Goal: Transaction & Acquisition: Purchase product/service

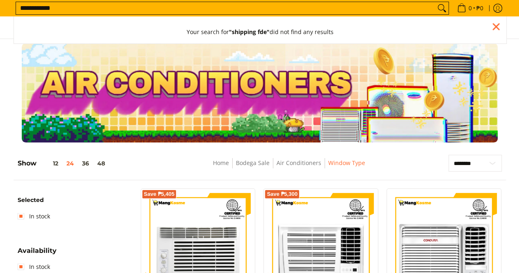
type input "**********"
click at [435, 2] on button "Search" at bounding box center [441, 8] width 13 height 12
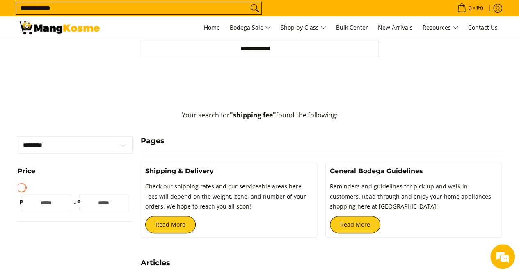
scroll to position [82, 0]
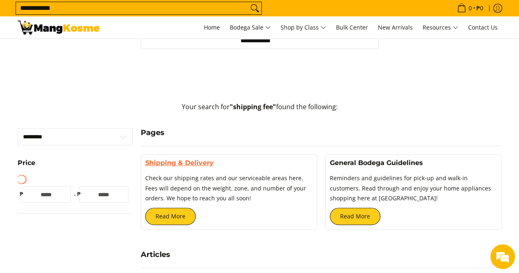
click at [191, 162] on link "Shipping & Delivery" at bounding box center [179, 163] width 68 height 8
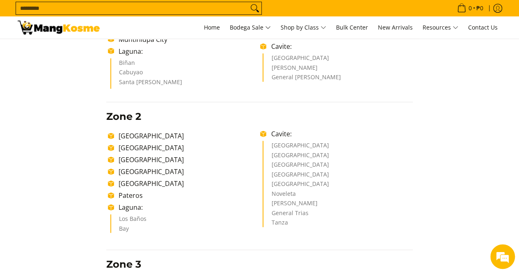
scroll to position [246, 0]
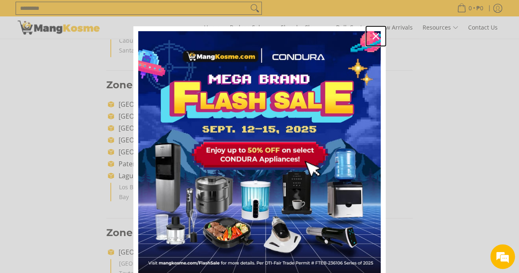
click at [374, 37] on icon "close icon" at bounding box center [375, 36] width 7 height 7
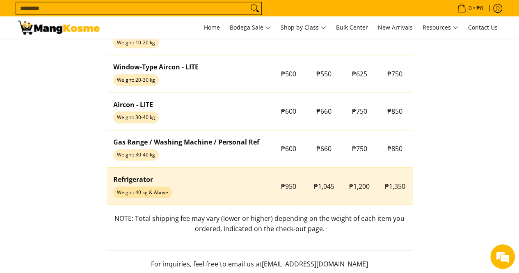
scroll to position [738, 0]
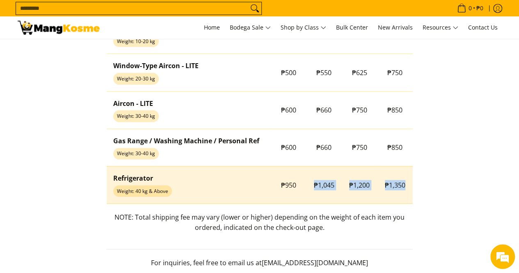
drag, startPoint x: 389, startPoint y: 188, endPoint x: 406, endPoint y: 189, distance: 17.2
click at [409, 189] on tr "Refrigerator Weight: 40 kg & Above ₱950 ₱1,045 ₱1,200 ₱1,350" at bounding box center [260, 184] width 306 height 37
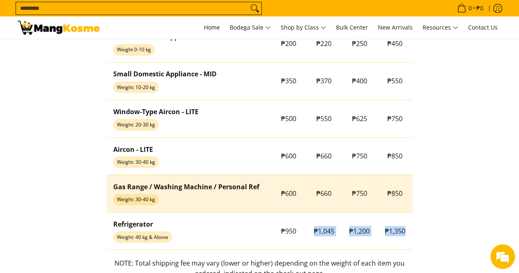
scroll to position [656, 0]
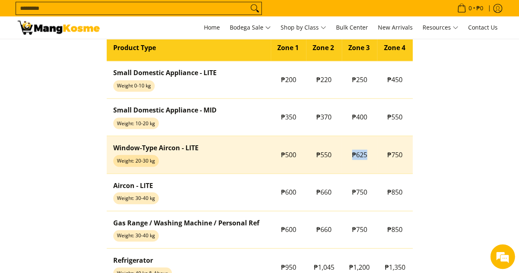
drag, startPoint x: 347, startPoint y: 153, endPoint x: 371, endPoint y: 155, distance: 23.4
click at [371, 155] on td "₱625" at bounding box center [360, 154] width 36 height 37
drag, startPoint x: 386, startPoint y: 155, endPoint x: 404, endPoint y: 153, distance: 17.7
click at [404, 153] on td "₱750" at bounding box center [395, 154] width 36 height 37
copy tr "₱625 ₱750"
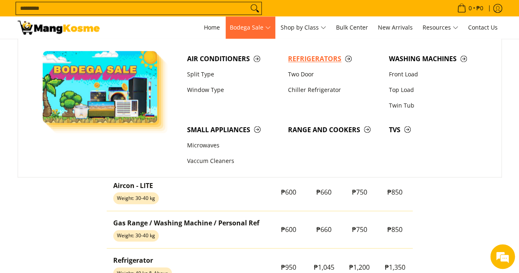
click at [302, 60] on span "Refrigerators" at bounding box center [334, 59] width 93 height 10
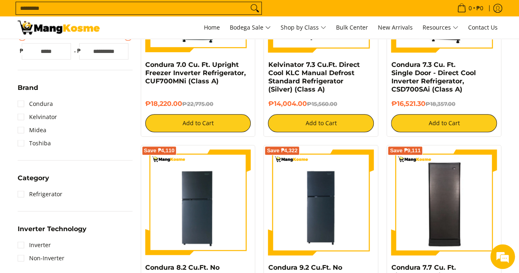
scroll to position [328, 0]
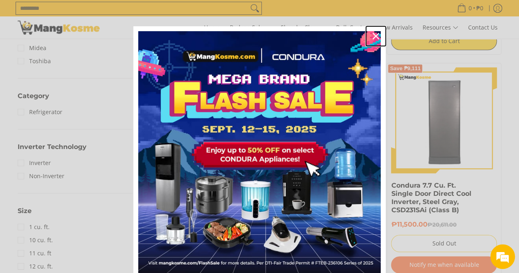
click at [373, 34] on icon "close icon" at bounding box center [375, 36] width 7 height 7
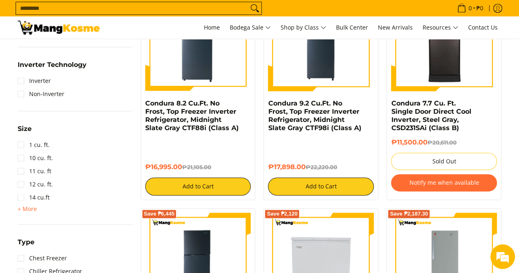
scroll to position [0, 0]
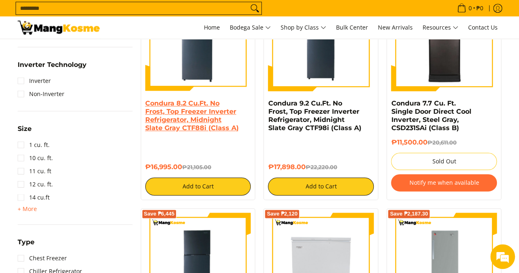
click at [187, 132] on link "Condura 8.2 Cu.Ft. No Frost, Top Freezer Inverter Refrigerator, Midnight Slate …" at bounding box center [191, 115] width 93 height 32
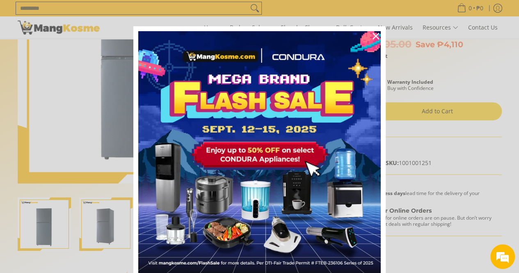
scroll to position [82, 0]
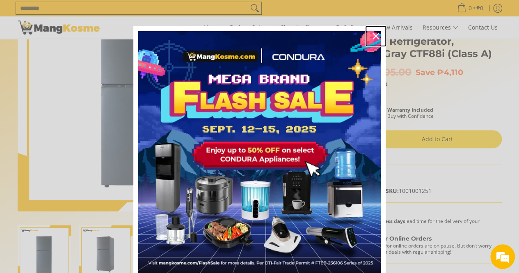
click at [372, 39] on icon "close icon" at bounding box center [375, 36] width 7 height 7
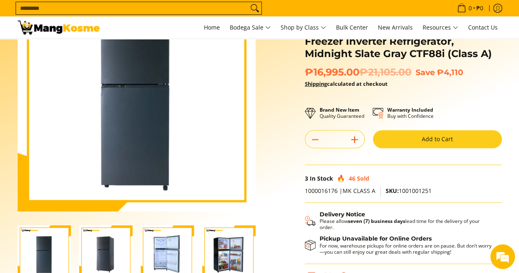
click at [355, 138] on icon "Add" at bounding box center [354, 139] width 11 height 11
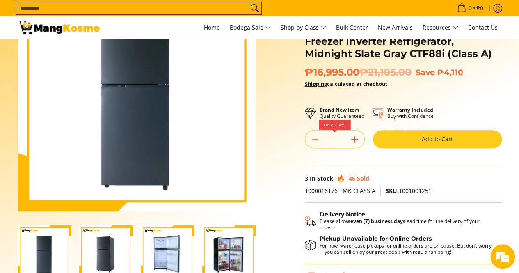
type input "*"
